Goal: Transaction & Acquisition: Book appointment/travel/reservation

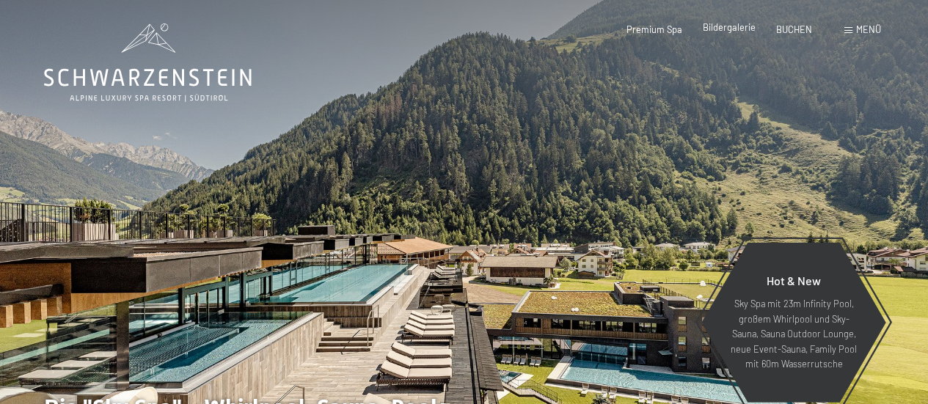
click at [720, 27] on span "Bildergalerie" at bounding box center [729, 27] width 53 height 12
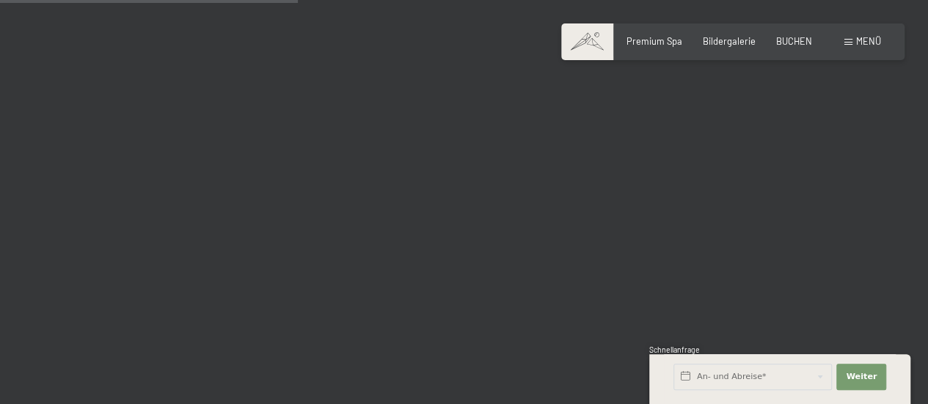
scroll to position [4256, 0]
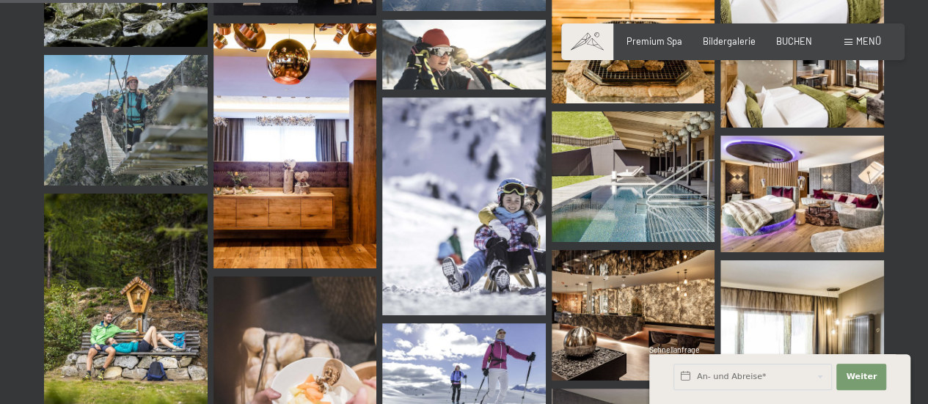
click at [845, 41] on span at bounding box center [849, 42] width 8 height 7
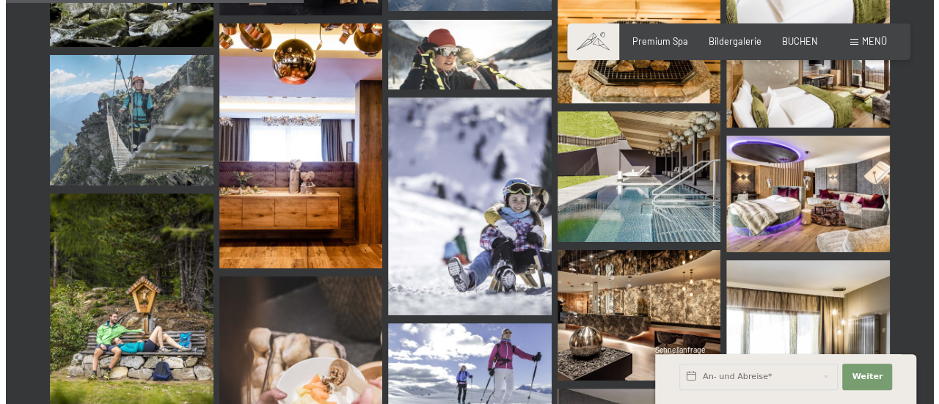
scroll to position [4304, 0]
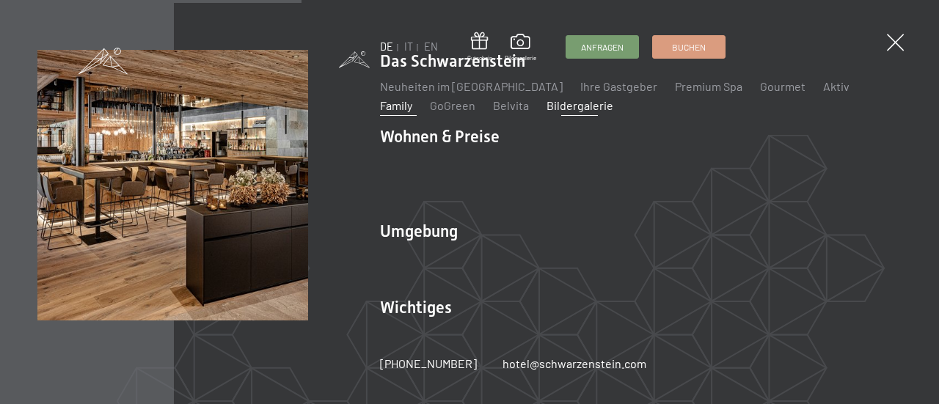
click at [412, 98] on link "Family" at bounding box center [396, 105] width 32 height 14
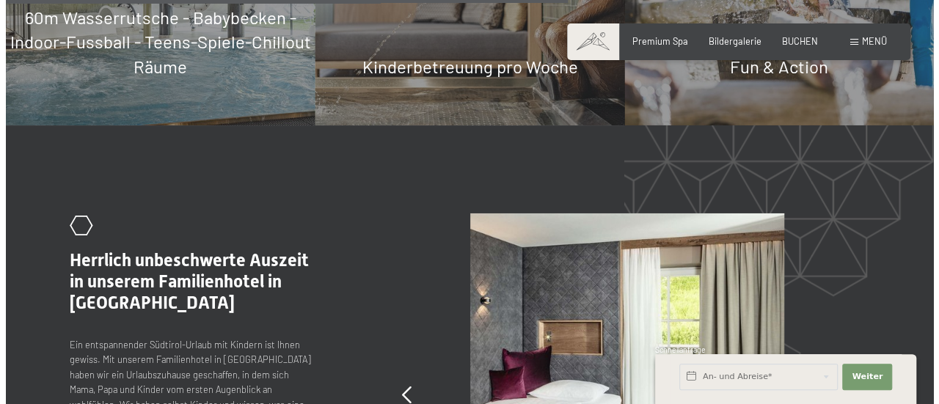
scroll to position [5209, 0]
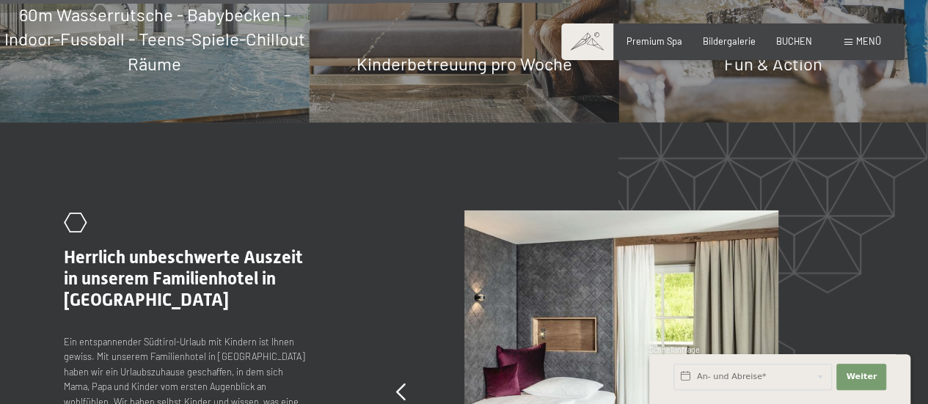
click at [839, 35] on div "Buchen Anfragen Premium Spa Bildergalerie BUCHEN Menü DE IT EN Gutschein Bilder…" at bounding box center [733, 41] width 296 height 13
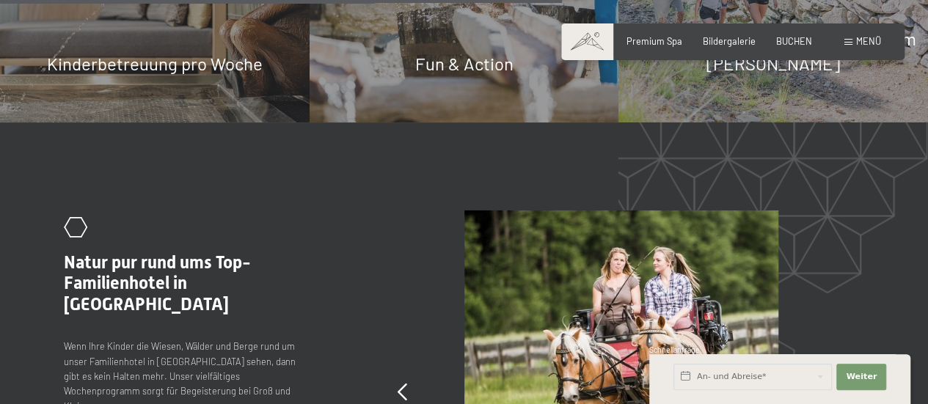
click at [853, 42] on div "Menü" at bounding box center [863, 41] width 37 height 13
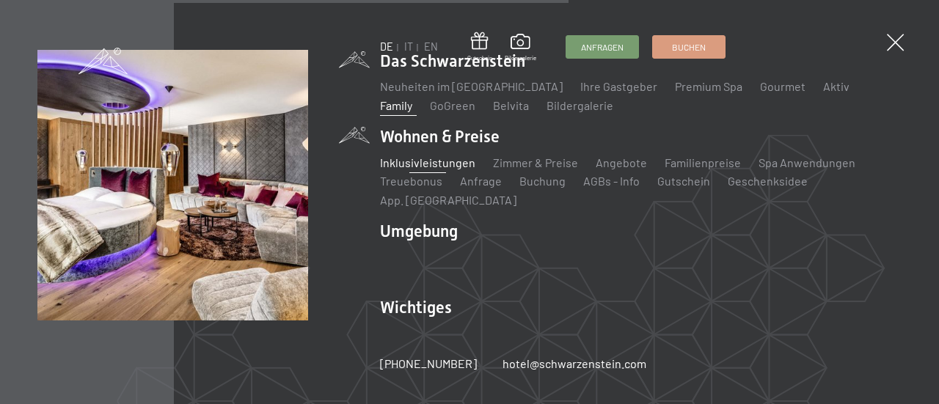
click at [458, 169] on link "Inklusivleistungen" at bounding box center [427, 163] width 95 height 14
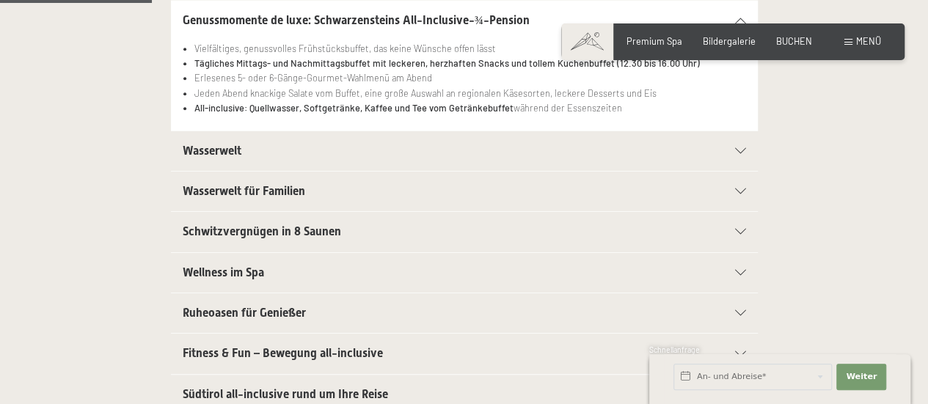
scroll to position [440, 0]
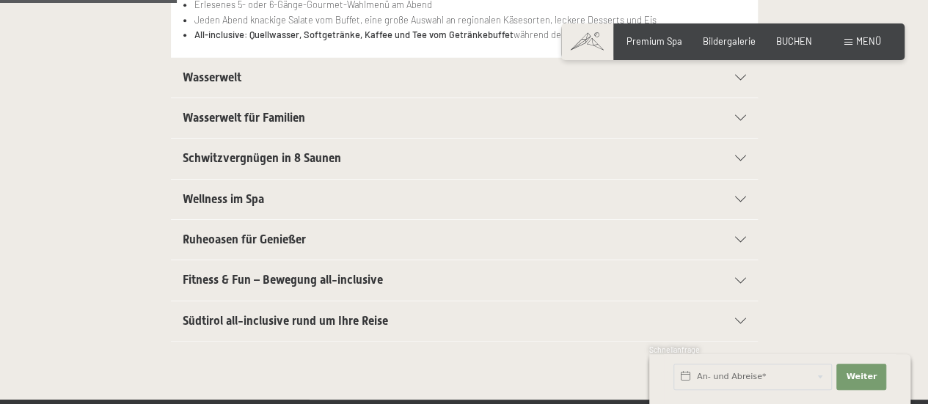
drag, startPoint x: 739, startPoint y: 280, endPoint x: 680, endPoint y: 271, distance: 59.2
click at [738, 279] on icon at bounding box center [740, 281] width 11 height 6
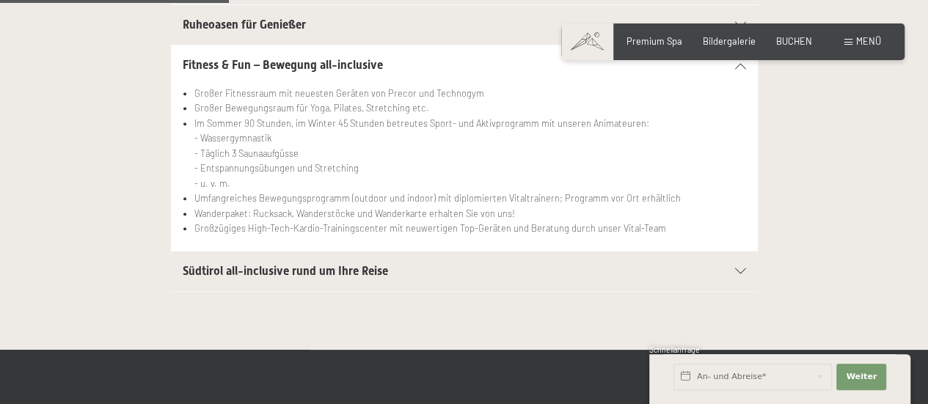
scroll to position [587, 0]
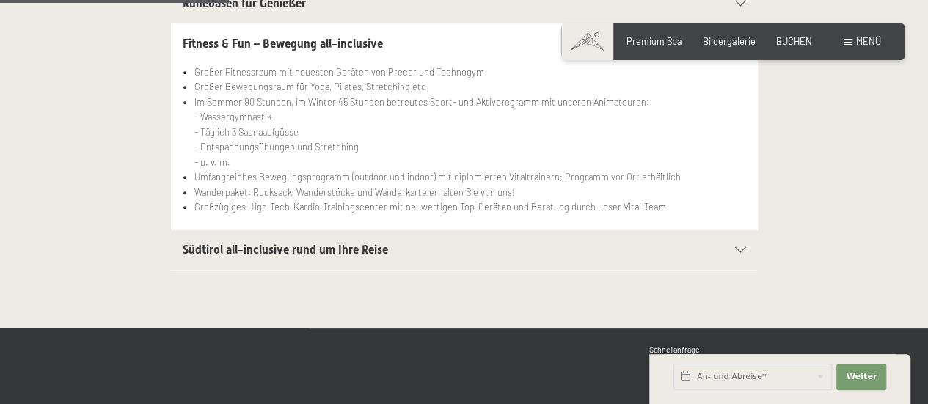
click at [743, 247] on icon at bounding box center [740, 250] width 11 height 6
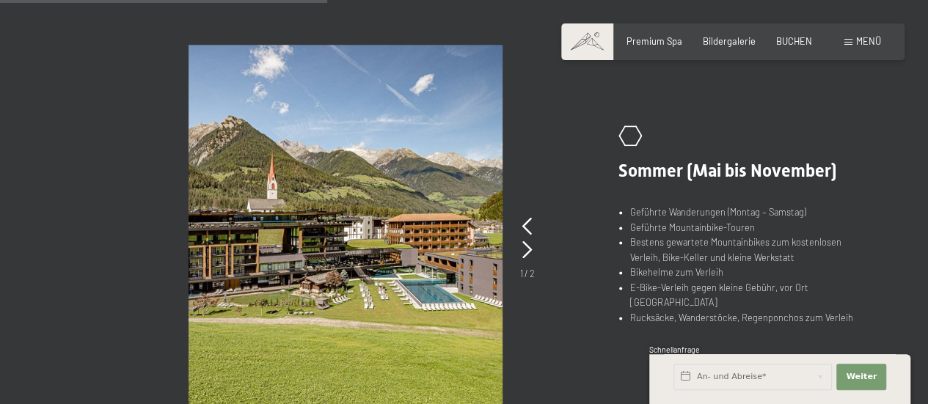
scroll to position [954, 0]
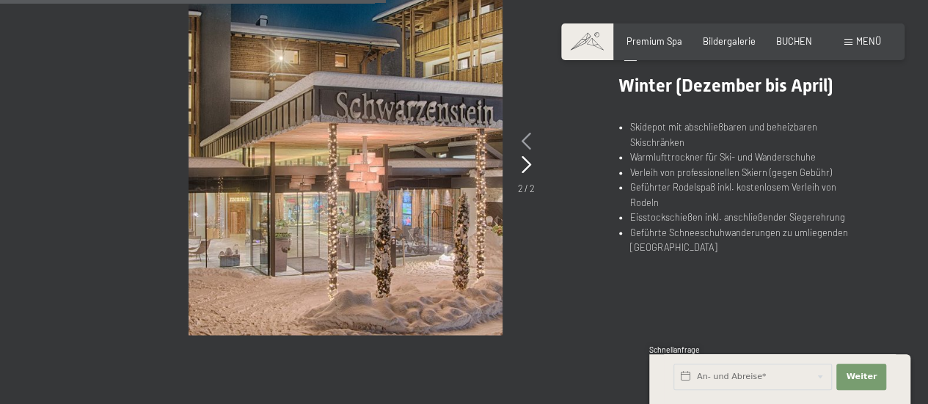
click at [528, 139] on icon at bounding box center [527, 142] width 10 height 18
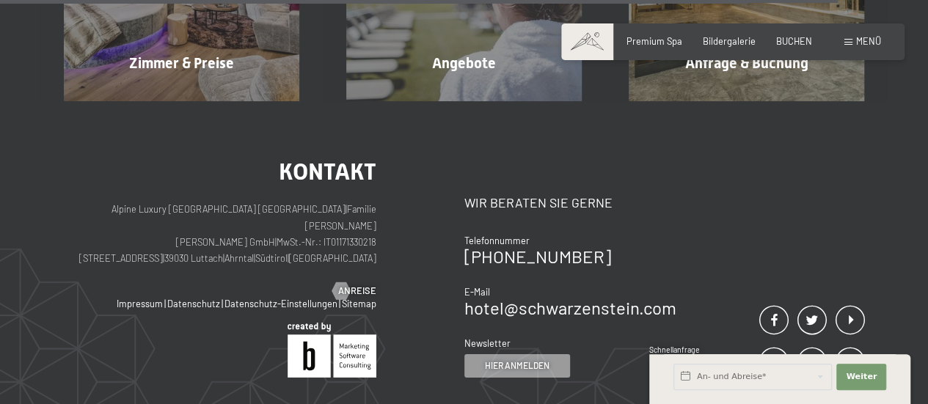
scroll to position [2128, 0]
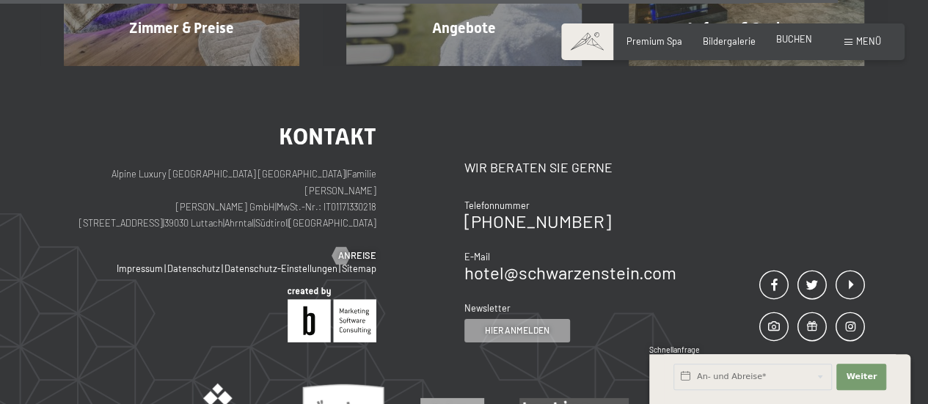
click at [784, 36] on span "BUCHEN" at bounding box center [794, 39] width 36 height 12
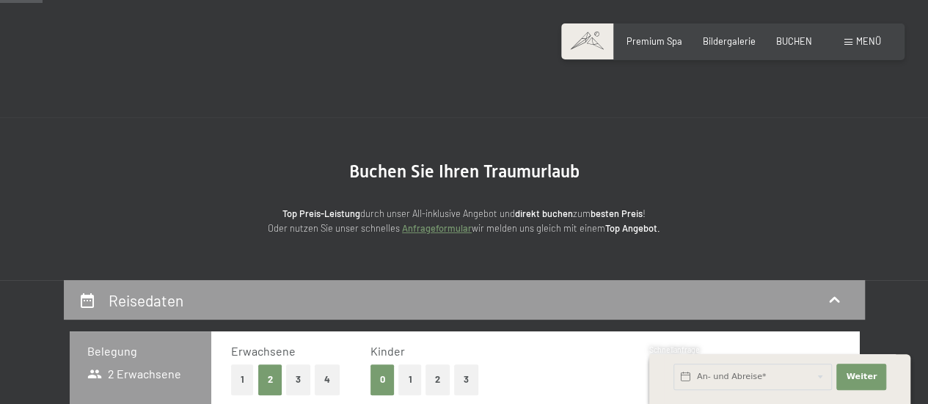
scroll to position [220, 0]
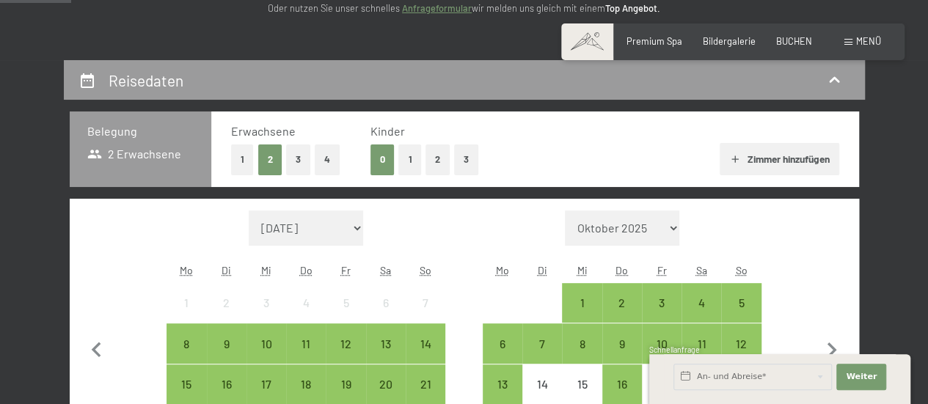
click at [415, 167] on button "1" at bounding box center [409, 160] width 23 height 30
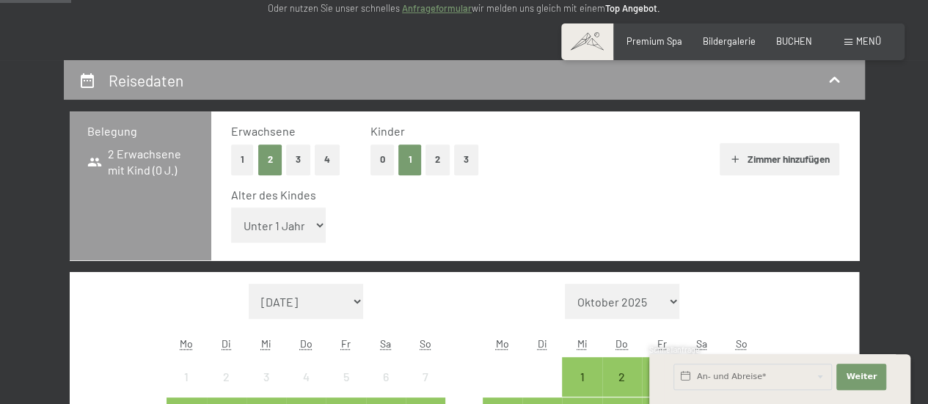
click at [316, 230] on select "Unter 1 Jahr 1 Jahr 2 Jahre 3 Jahre 4 Jahre 5 Jahre 6 Jahre 7 Jahre 8 Jahre 9 J…" at bounding box center [278, 225] width 95 height 35
select select "11"
click at [231, 208] on select "Unter 1 Jahr 1 Jahr 2 Jahre 3 Jahre 4 Jahre 5 Jahre 6 Jahre 7 Jahre 8 Jahre 9 J…" at bounding box center [278, 225] width 95 height 35
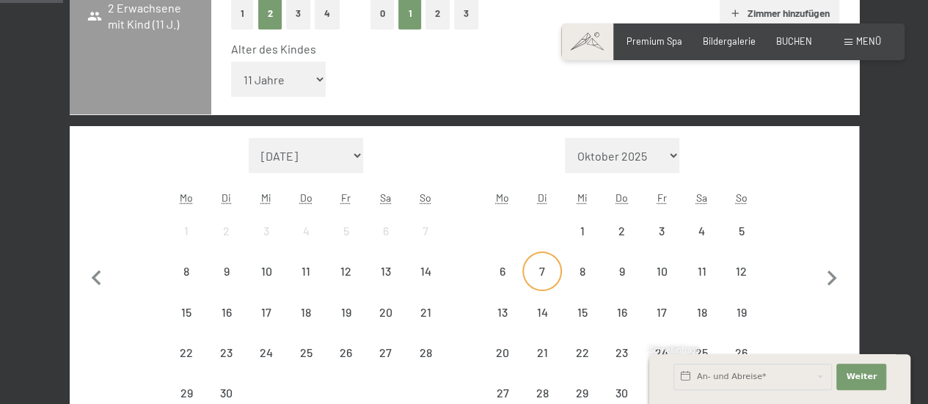
scroll to position [440, 0]
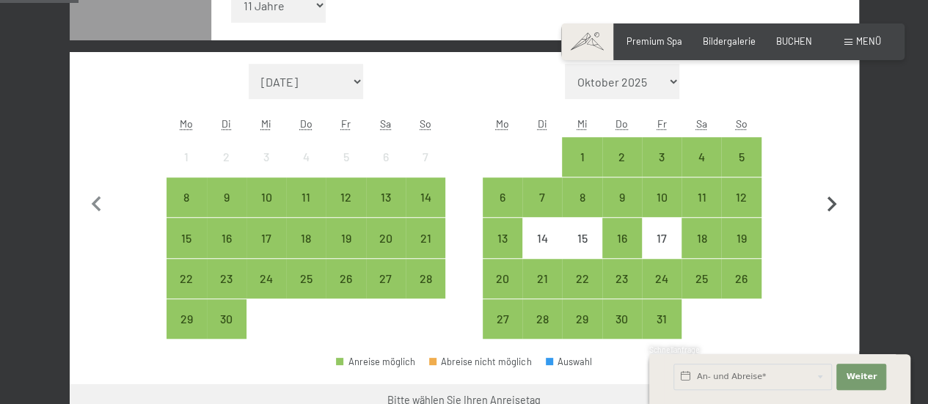
click at [833, 200] on icon "button" at bounding box center [833, 204] width 10 height 15
select select "2025-10-01"
select select "2025-11-01"
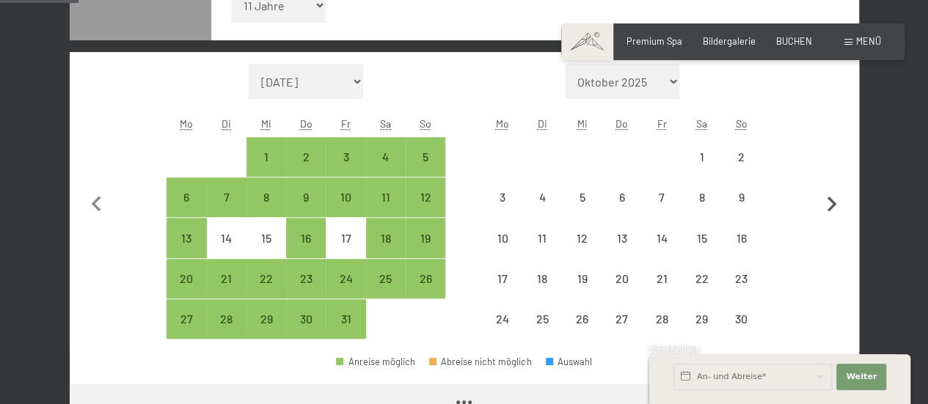
click at [833, 200] on icon "button" at bounding box center [833, 204] width 10 height 15
select select "2025-11-01"
select select "2025-12-01"
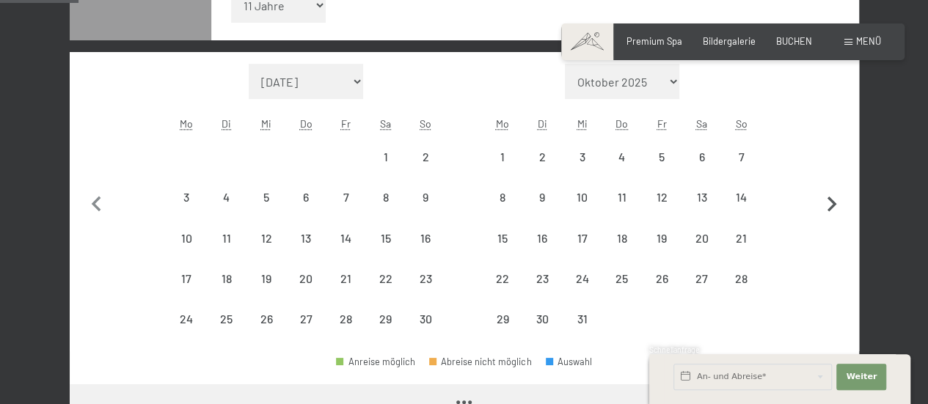
click at [831, 200] on icon "button" at bounding box center [833, 204] width 10 height 15
select select "2025-12-01"
select select "2026-01-01"
click at [831, 199] on icon "button" at bounding box center [833, 204] width 10 height 15
select select "2026-01-01"
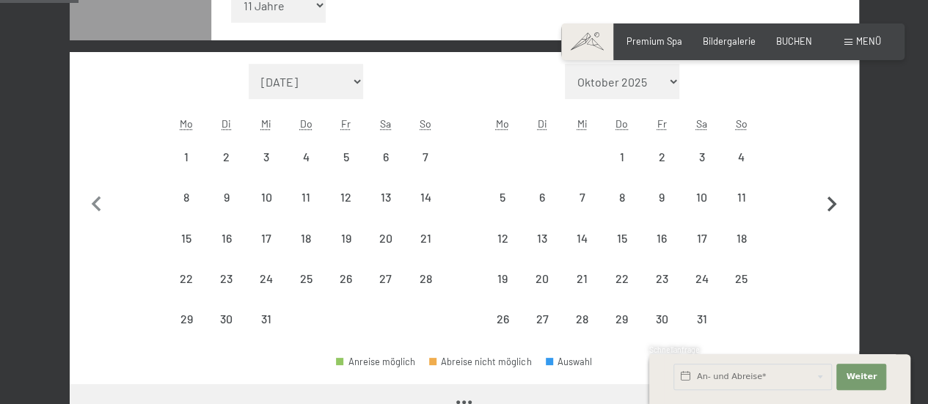
select select "2026-02-01"
click at [831, 199] on icon "button" at bounding box center [833, 204] width 10 height 15
select select "2026-02-01"
select select "2026-03-01"
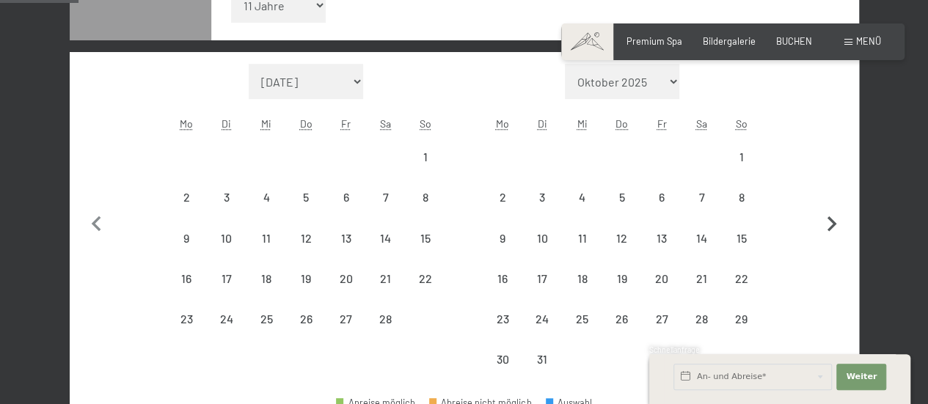
click at [830, 199] on button "button" at bounding box center [832, 222] width 31 height 316
select select "2026-03-01"
select select "2026-04-01"
select select "2026-03-01"
select select "2026-04-01"
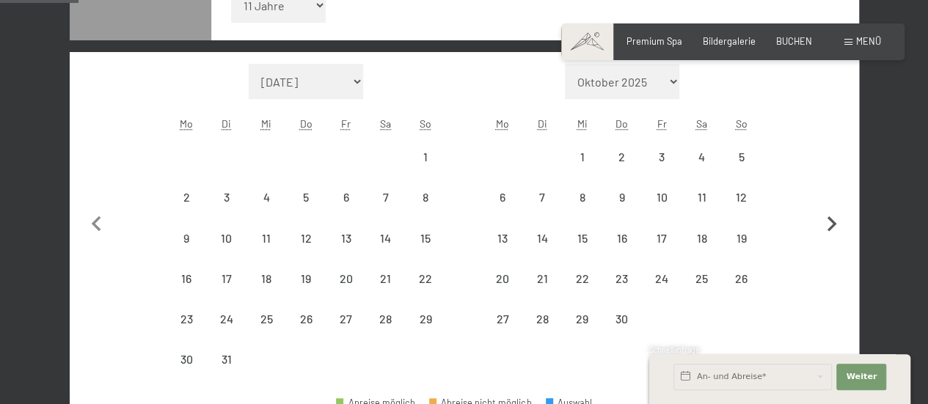
click at [830, 199] on button "button" at bounding box center [832, 222] width 31 height 316
select select "2026-04-01"
select select "2026-05-01"
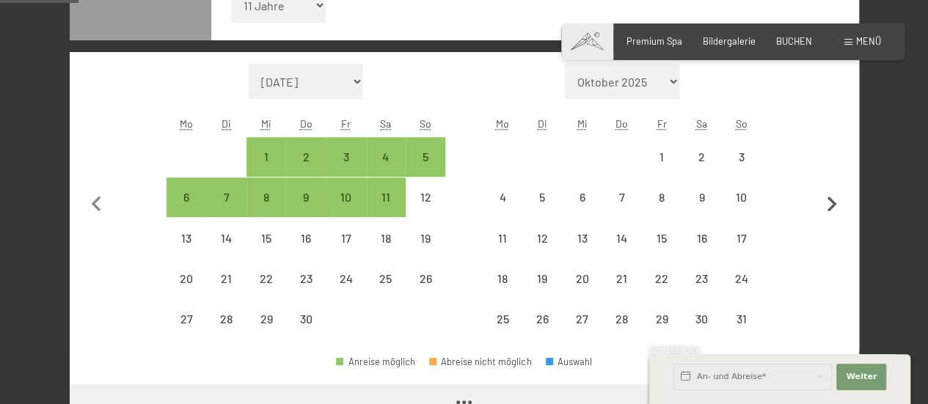
click at [828, 199] on icon "button" at bounding box center [832, 204] width 31 height 31
select select "2026-05-01"
select select "2026-06-01"
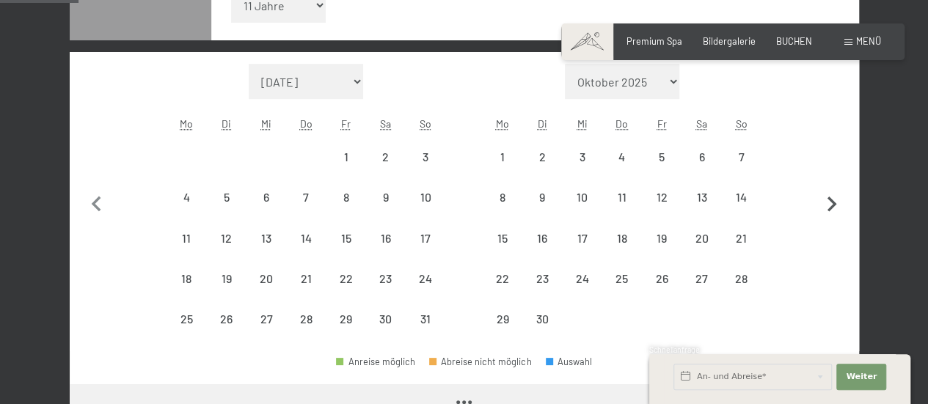
select select "2026-05-01"
select select "2026-06-01"
click at [828, 198] on icon "button" at bounding box center [832, 204] width 31 height 31
select select "2026-06-01"
select select "2026-07-01"
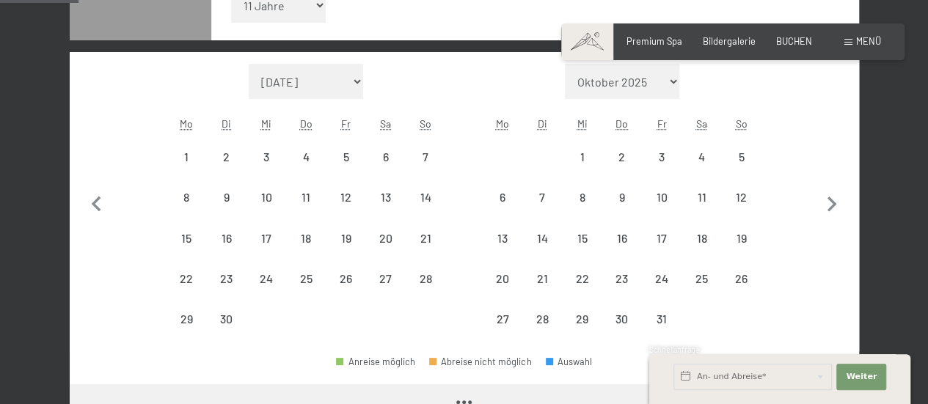
select select "2026-06-01"
select select "2026-07-01"
click at [706, 200] on div "11" at bounding box center [701, 210] width 37 height 37
select select "2026-06-01"
select select "2026-07-01"
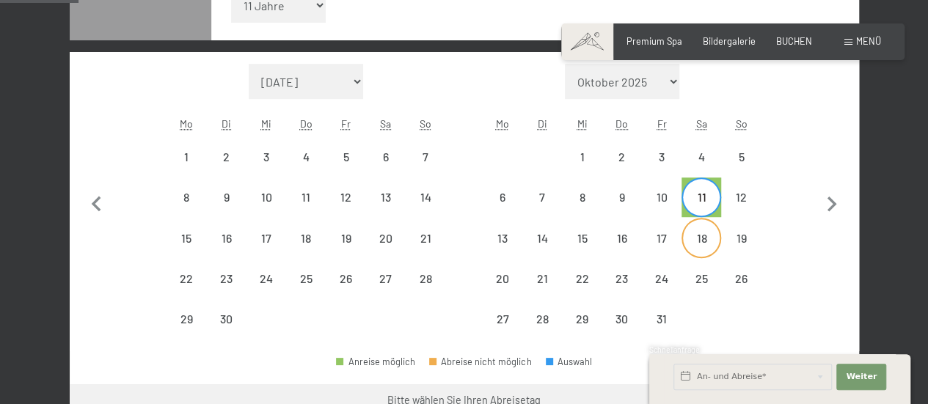
click at [703, 233] on div "18" at bounding box center [701, 251] width 37 height 37
select select "2026-06-01"
select select "2026-07-01"
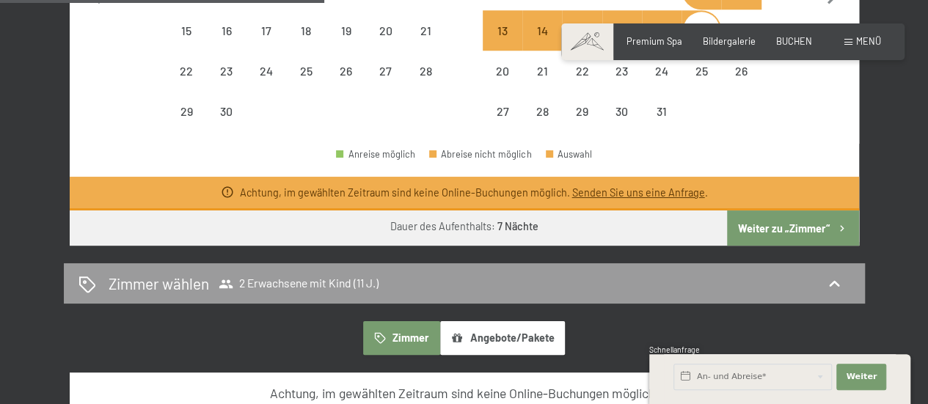
scroll to position [660, 0]
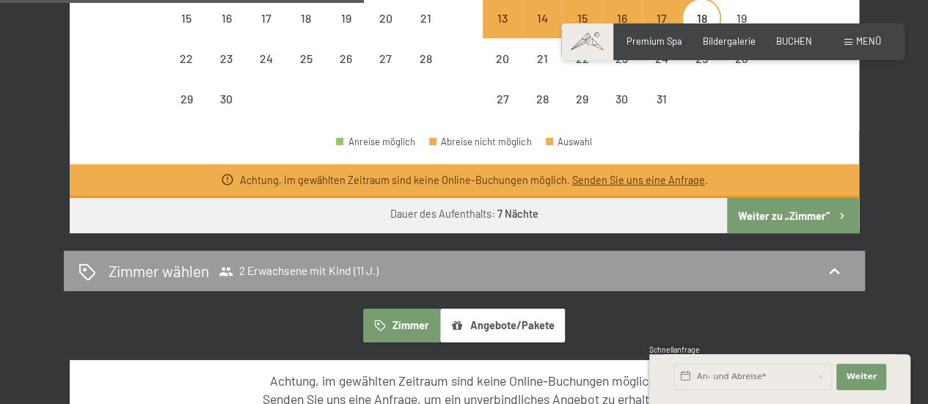
click at [791, 214] on button "Weiter zu „Zimmer“" at bounding box center [792, 215] width 131 height 35
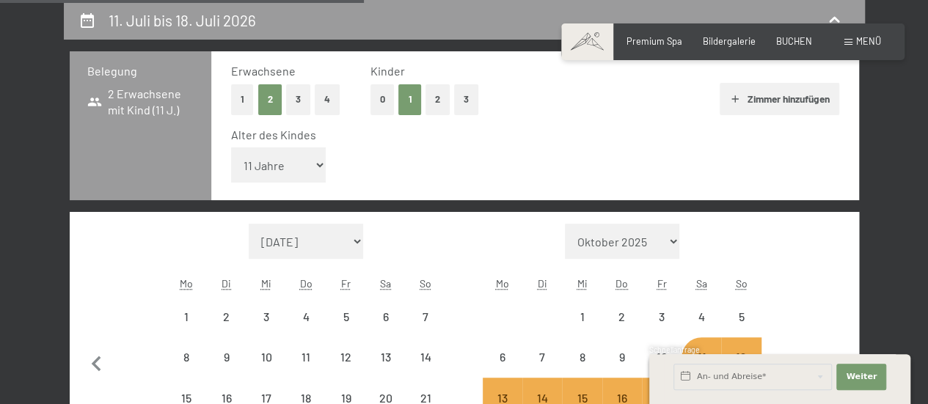
select select "2026-06-01"
select select "2026-07-01"
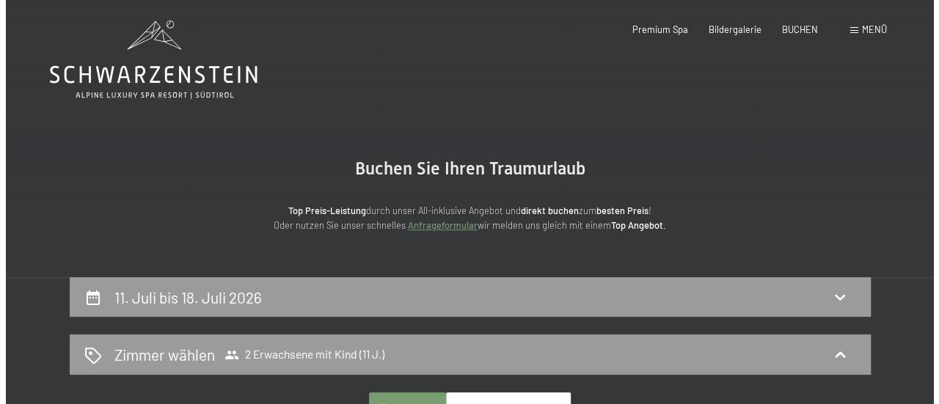
scroll to position [0, 0]
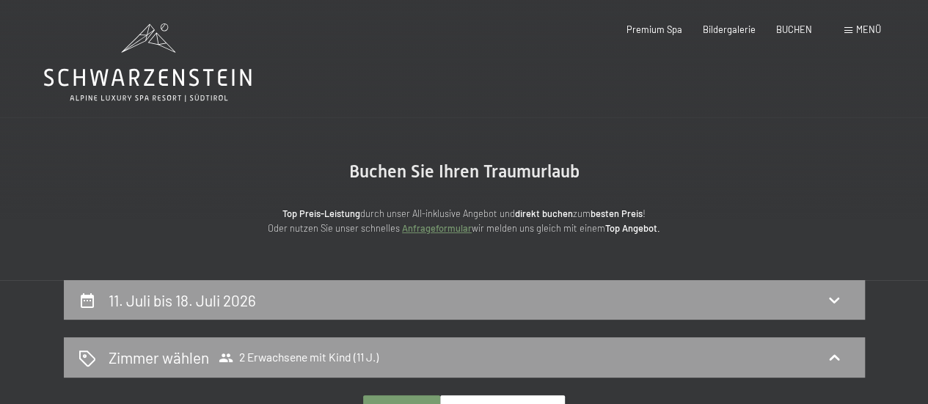
click at [848, 27] on span at bounding box center [849, 30] width 8 height 7
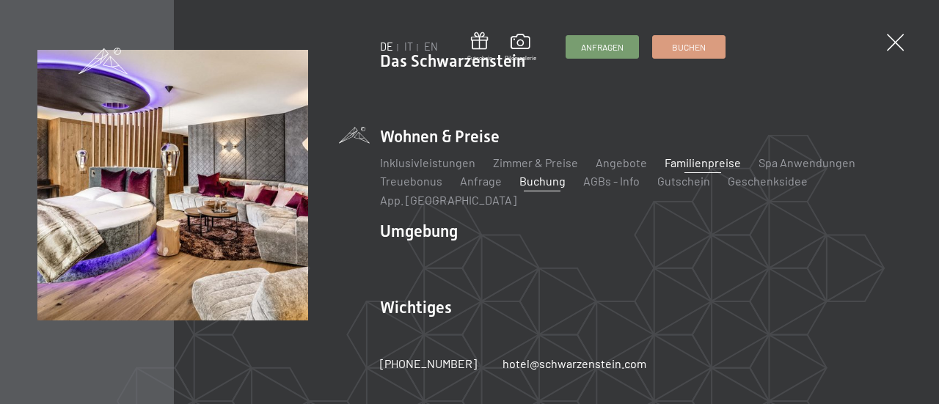
click at [717, 169] on link "Familienpreise" at bounding box center [703, 163] width 76 height 14
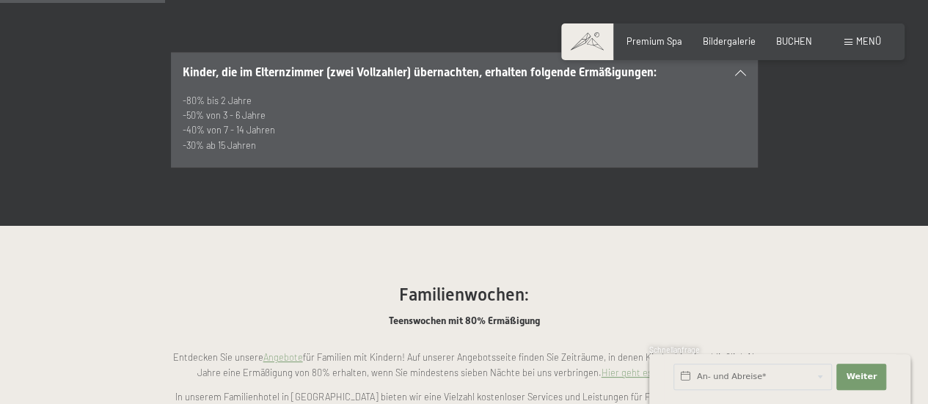
scroll to position [1027, 0]
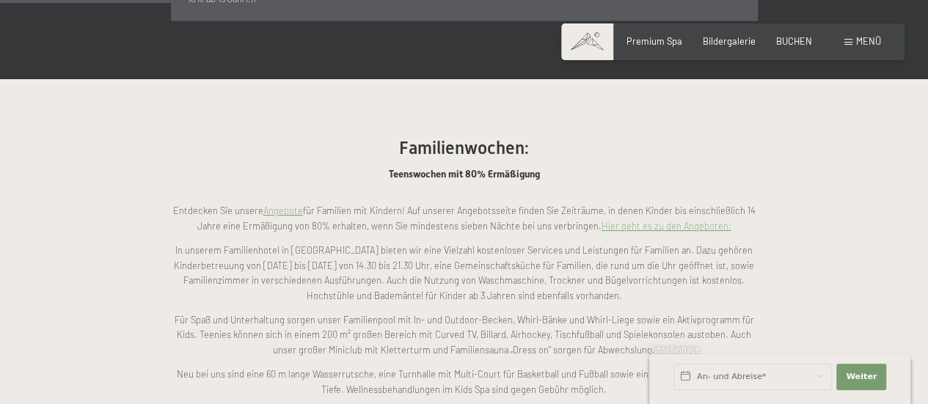
click at [684, 220] on link "Hier geht es zu den Angeboten:" at bounding box center [667, 226] width 130 height 12
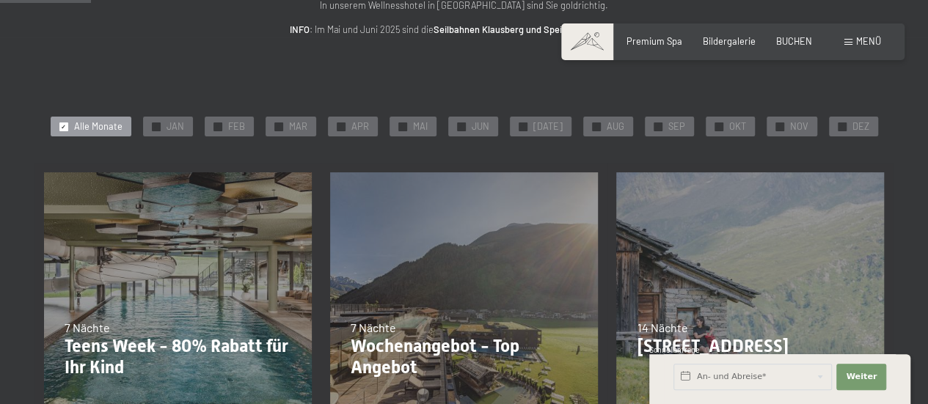
scroll to position [220, 0]
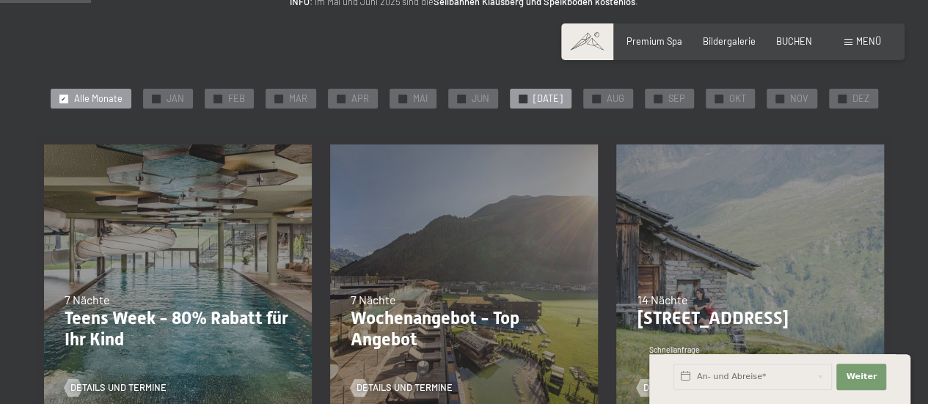
click at [548, 102] on span "[DATE]" at bounding box center [547, 98] width 29 height 13
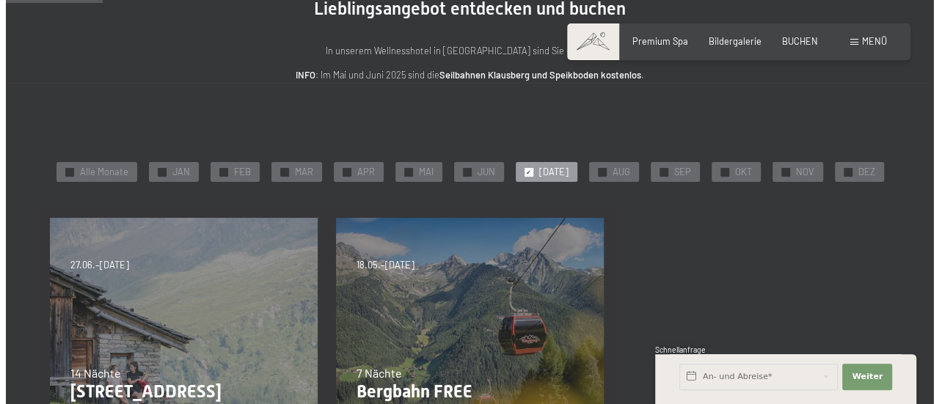
scroll to position [0, 0]
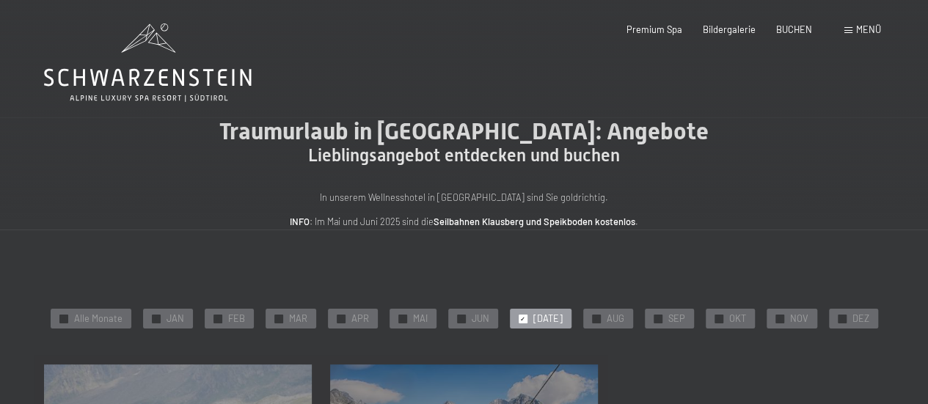
click at [847, 29] on span at bounding box center [849, 30] width 8 height 7
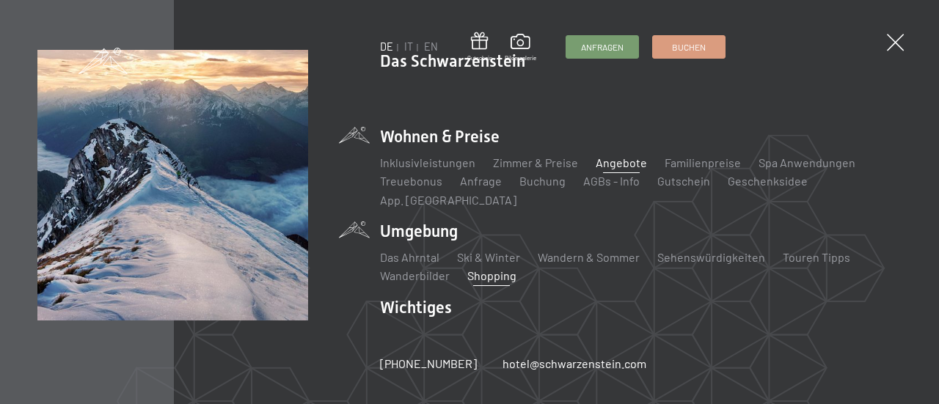
click at [489, 269] on link "Shopping" at bounding box center [491, 276] width 49 height 14
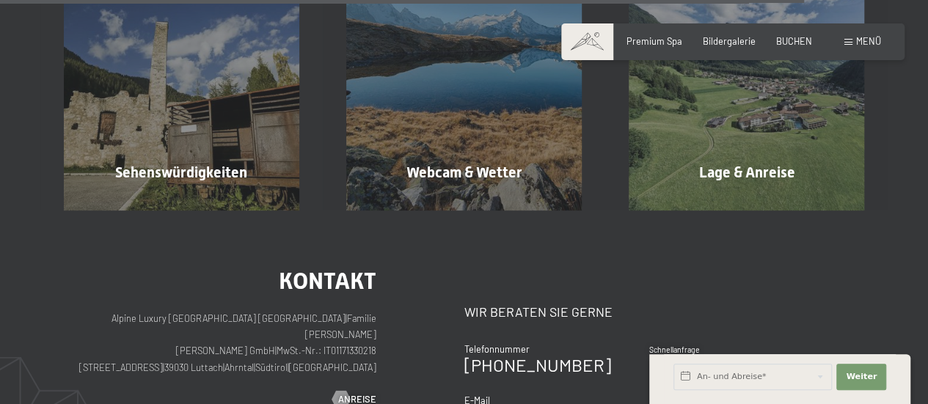
scroll to position [2201, 0]
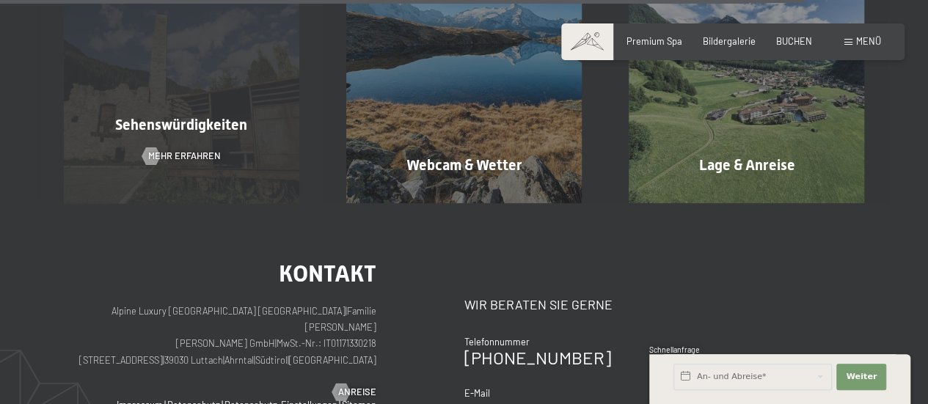
click at [176, 111] on div "Sehenswürdigkeiten Mehr erfahren" at bounding box center [181, 85] width 282 height 236
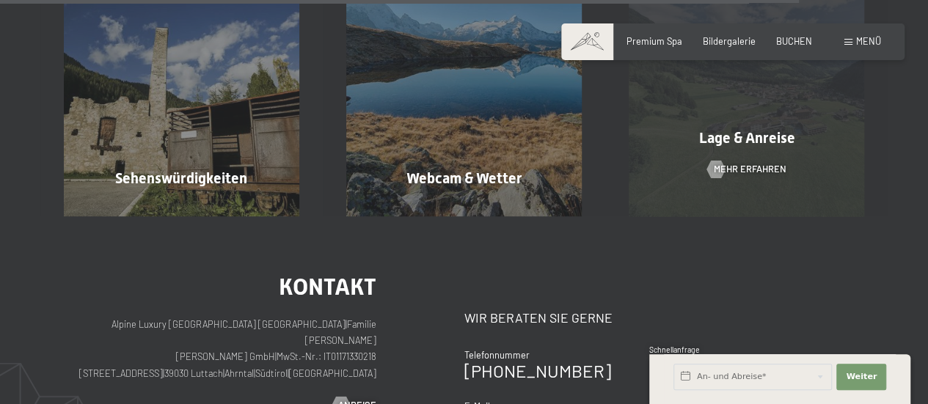
click at [715, 127] on div "Lage & Anreise Mehr erfahren" at bounding box center [746, 98] width 282 height 236
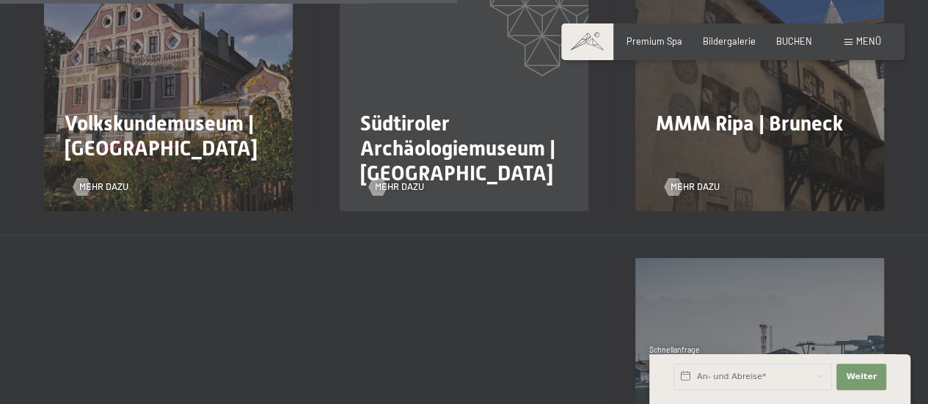
scroll to position [1467, 0]
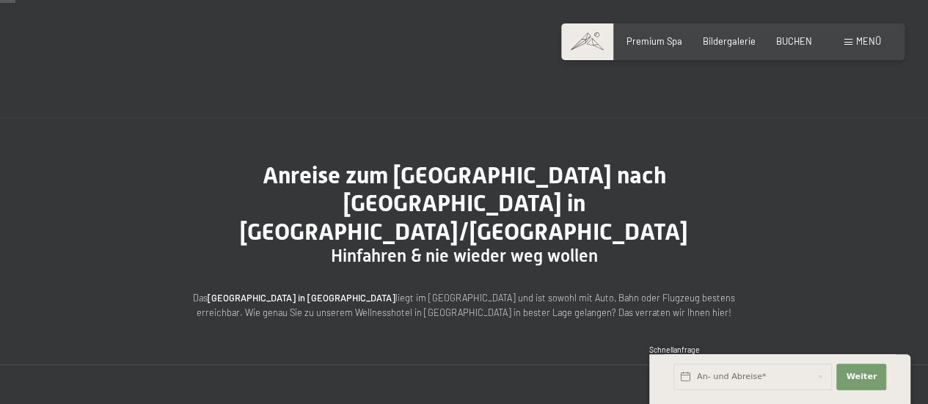
scroll to position [220, 0]
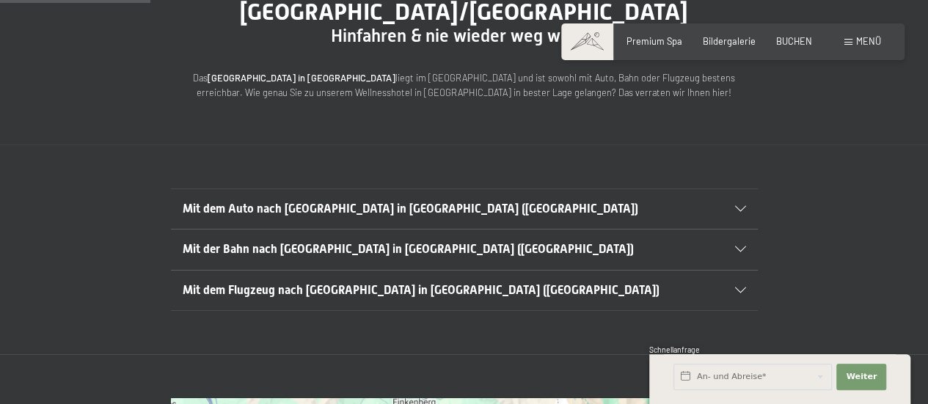
click at [735, 206] on icon at bounding box center [740, 209] width 11 height 6
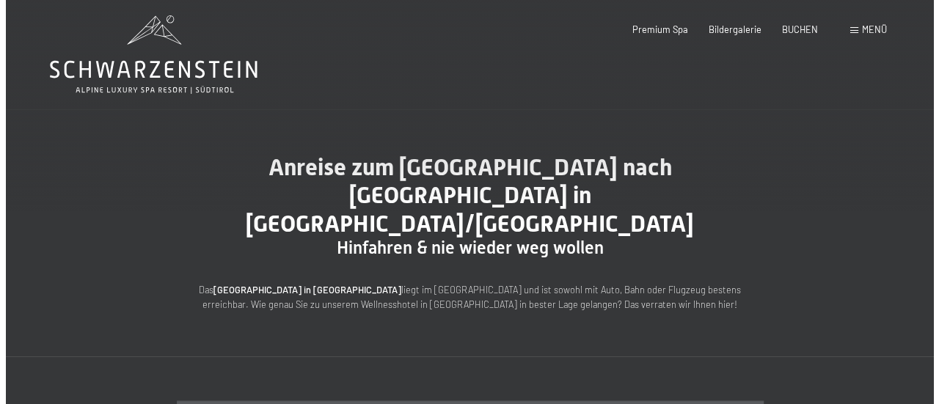
scroll to position [0, 0]
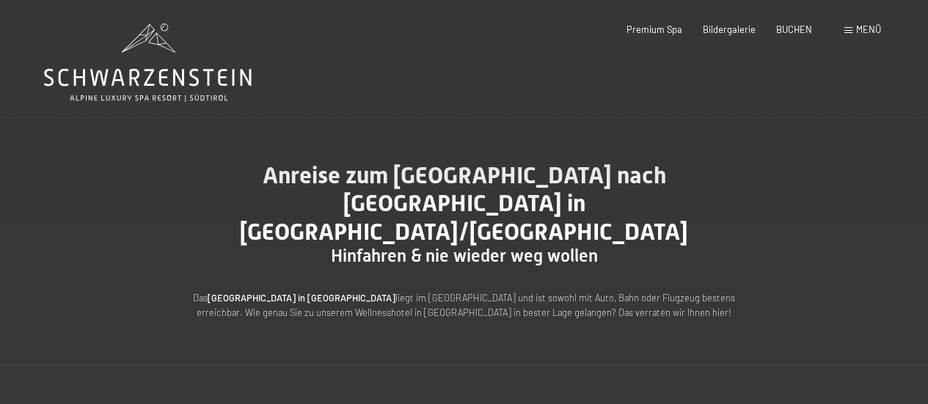
click at [845, 32] on span at bounding box center [849, 30] width 8 height 7
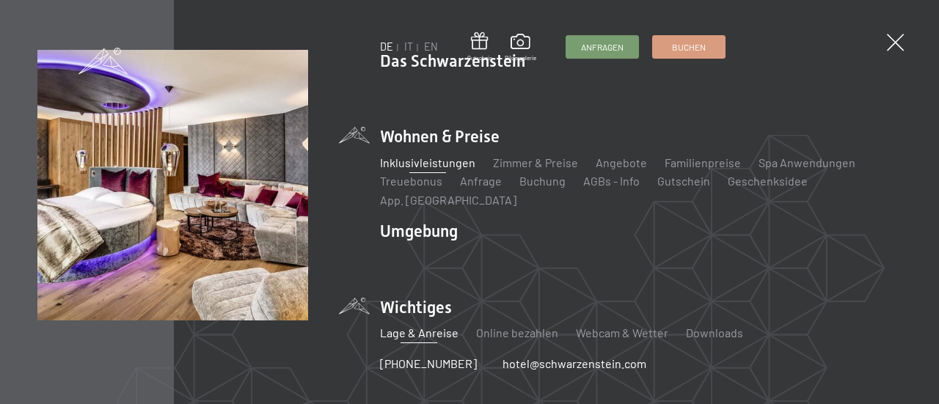
click at [439, 169] on link "Inklusivleistungen" at bounding box center [427, 163] width 95 height 14
click at [903, 37] on div "DE IT EN Gutschein Bildergalerie Anfragen Buchen DE IT EN Das Schwarzenstein Ne…" at bounding box center [469, 202] width 939 height 404
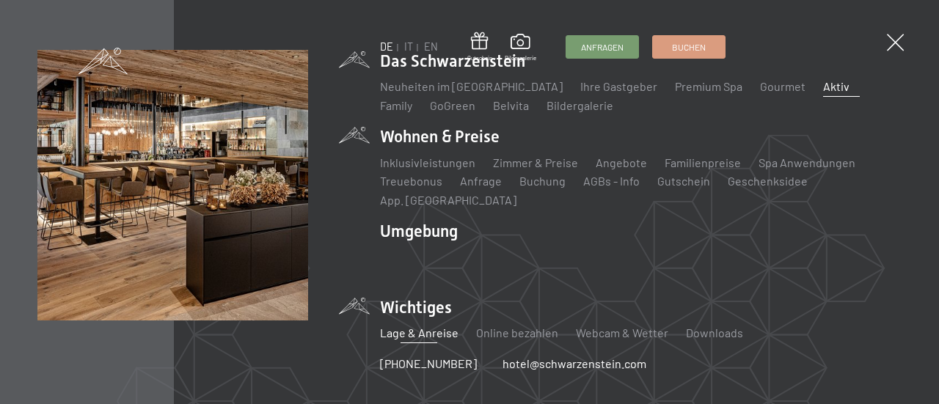
click at [823, 93] on link "Aktiv" at bounding box center [836, 86] width 26 height 14
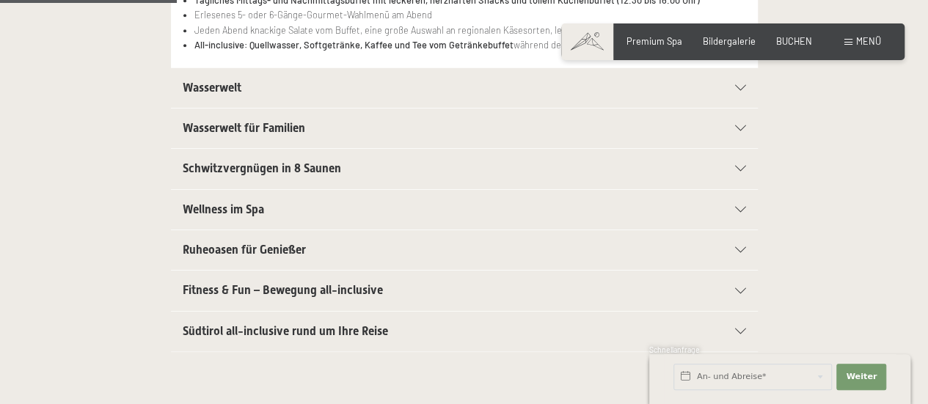
scroll to position [440, 0]
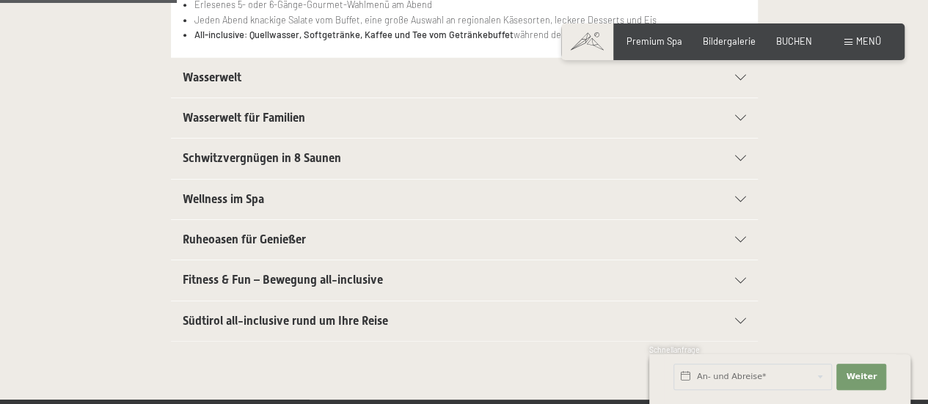
click at [740, 122] on div "Wasserwelt für Familien" at bounding box center [464, 118] width 563 height 40
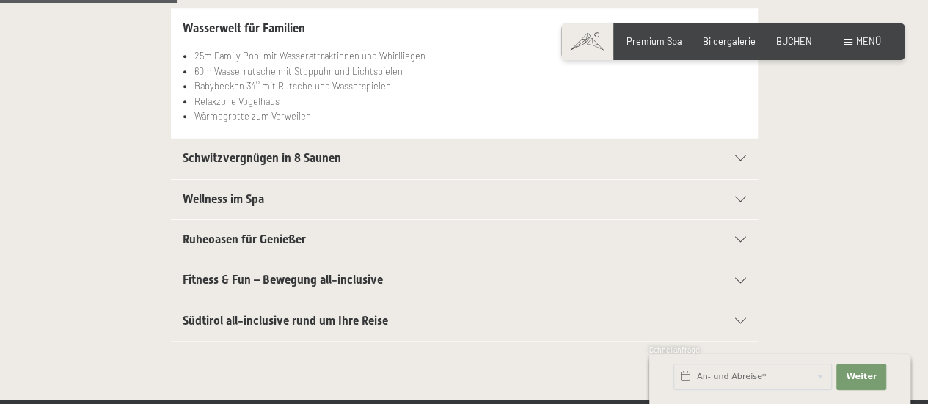
click at [735, 156] on icon at bounding box center [740, 159] width 11 height 6
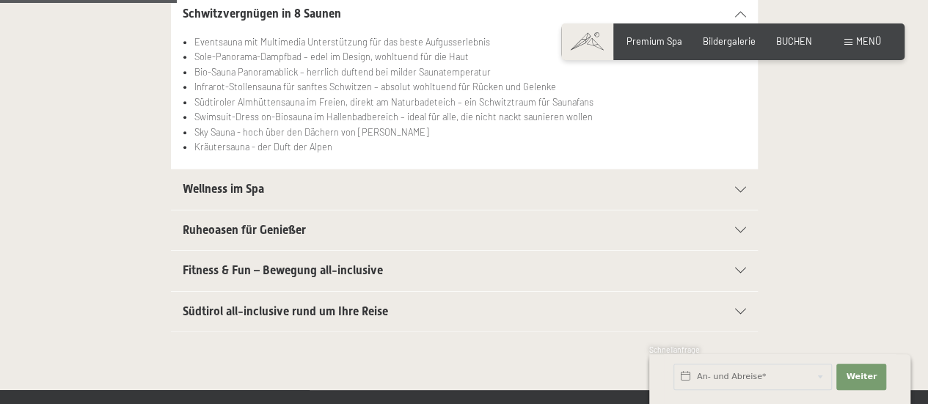
scroll to position [514, 0]
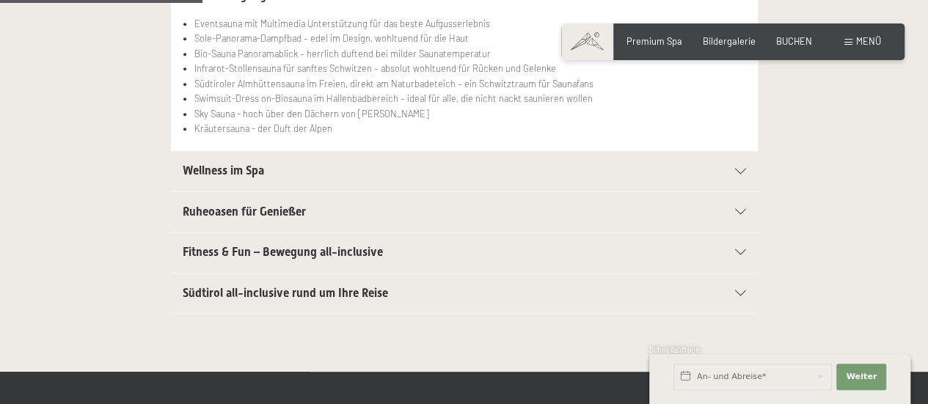
click at [735, 209] on icon at bounding box center [740, 212] width 11 height 6
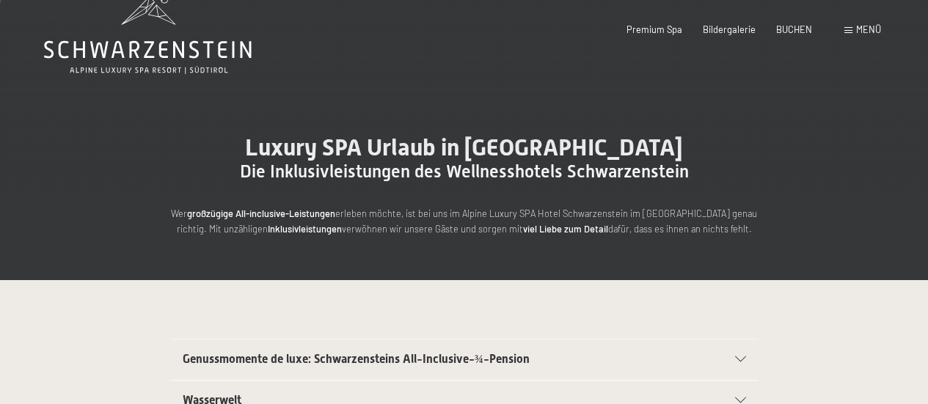
scroll to position [0, 0]
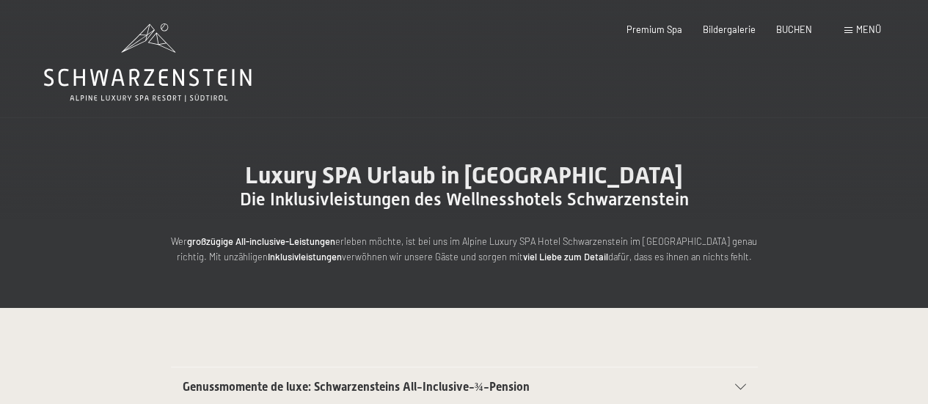
click at [851, 30] on span at bounding box center [849, 30] width 8 height 7
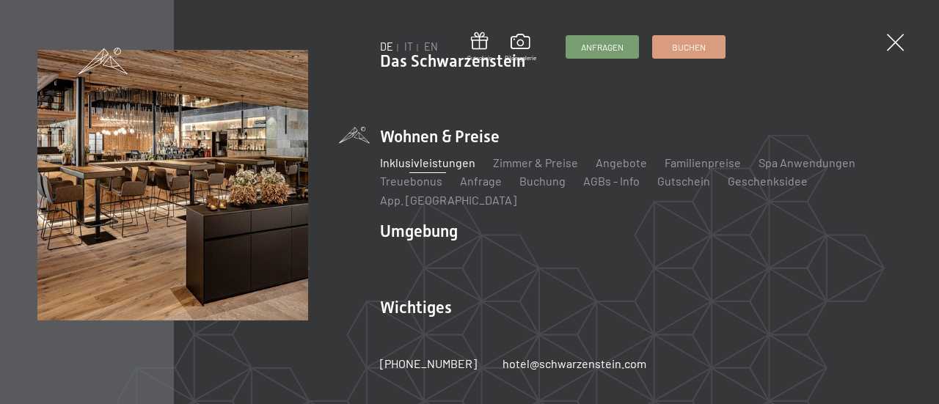
drag, startPoint x: 895, startPoint y: 37, endPoint x: 854, endPoint y: 42, distance: 41.3
click at [895, 37] on span at bounding box center [895, 42] width 17 height 17
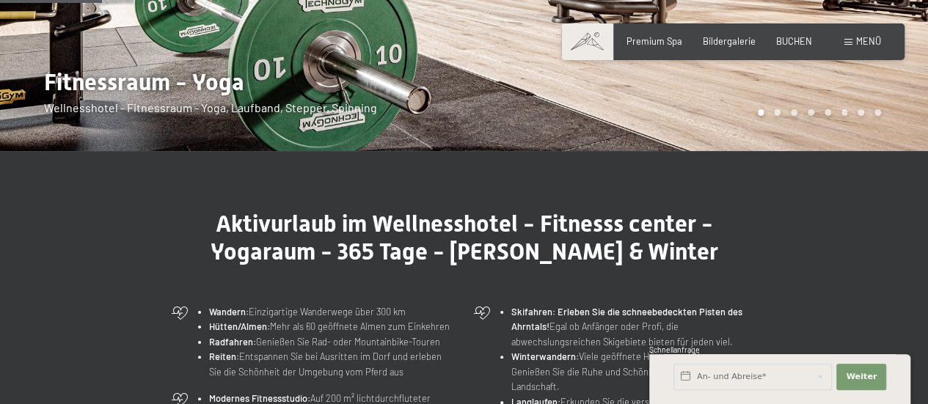
scroll to position [367, 0]
